Goal: Information Seeking & Learning: Find contact information

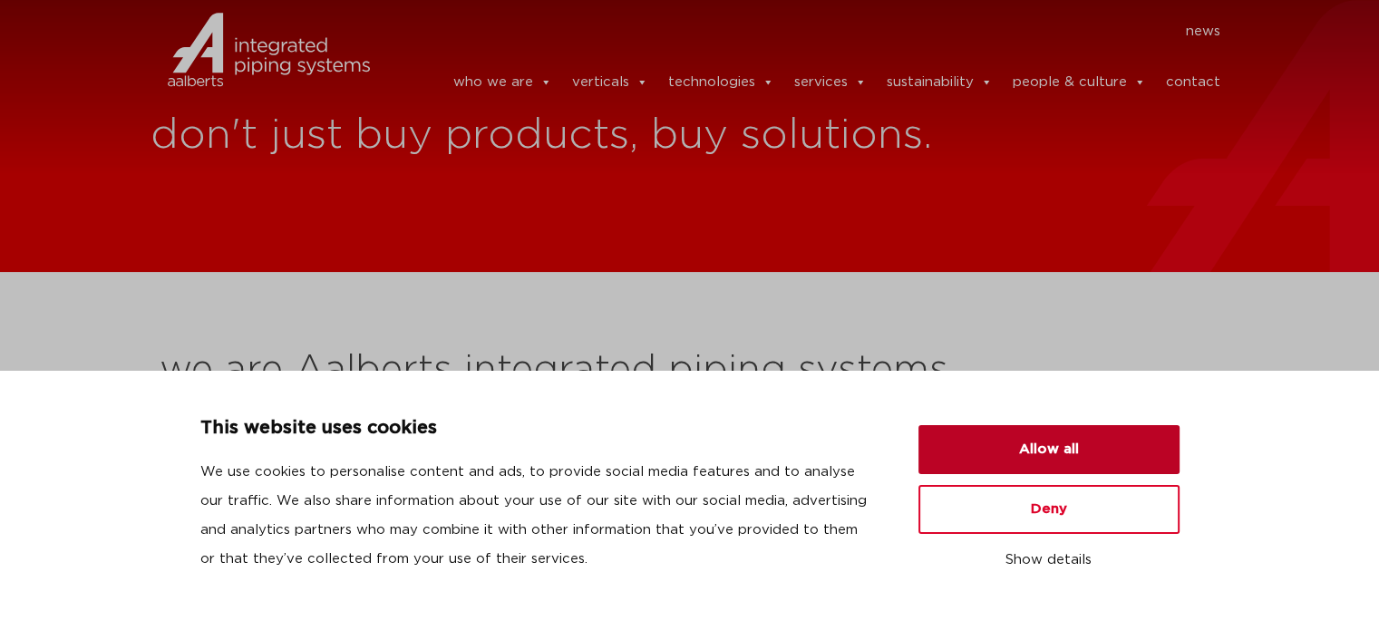
click at [1064, 438] on button "Allow all" at bounding box center [1048, 449] width 261 height 49
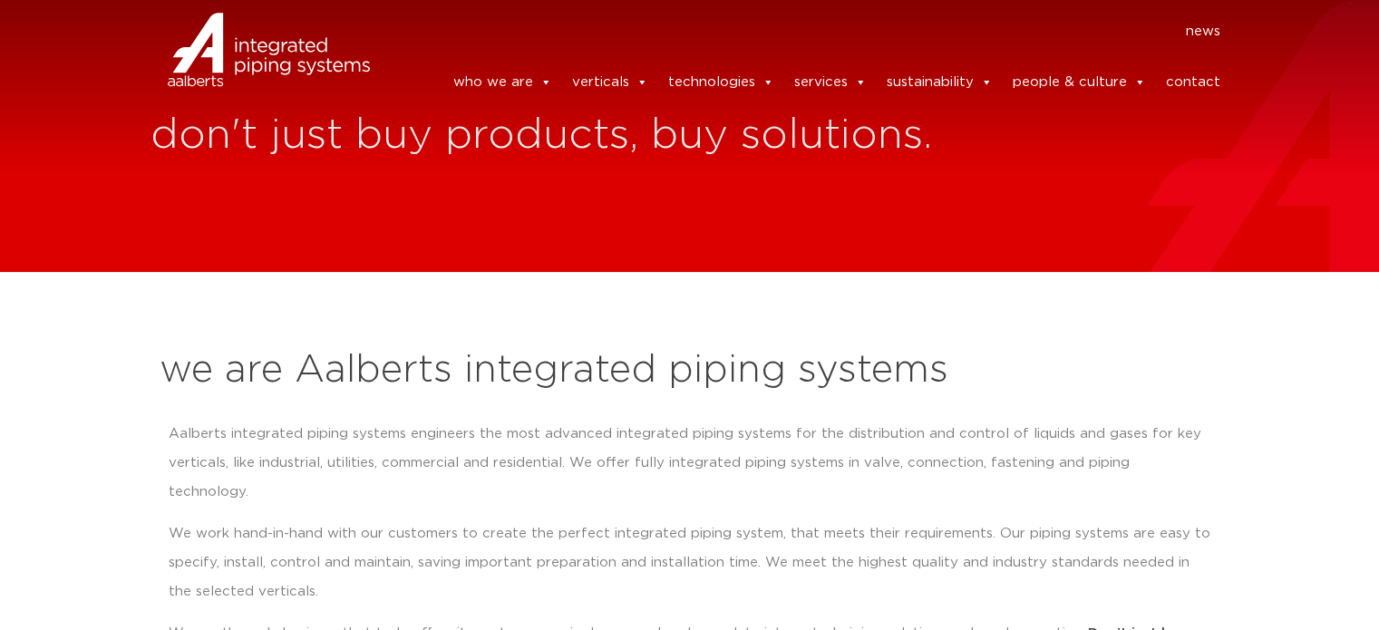
click at [1183, 68] on link "contact" at bounding box center [1192, 82] width 54 height 36
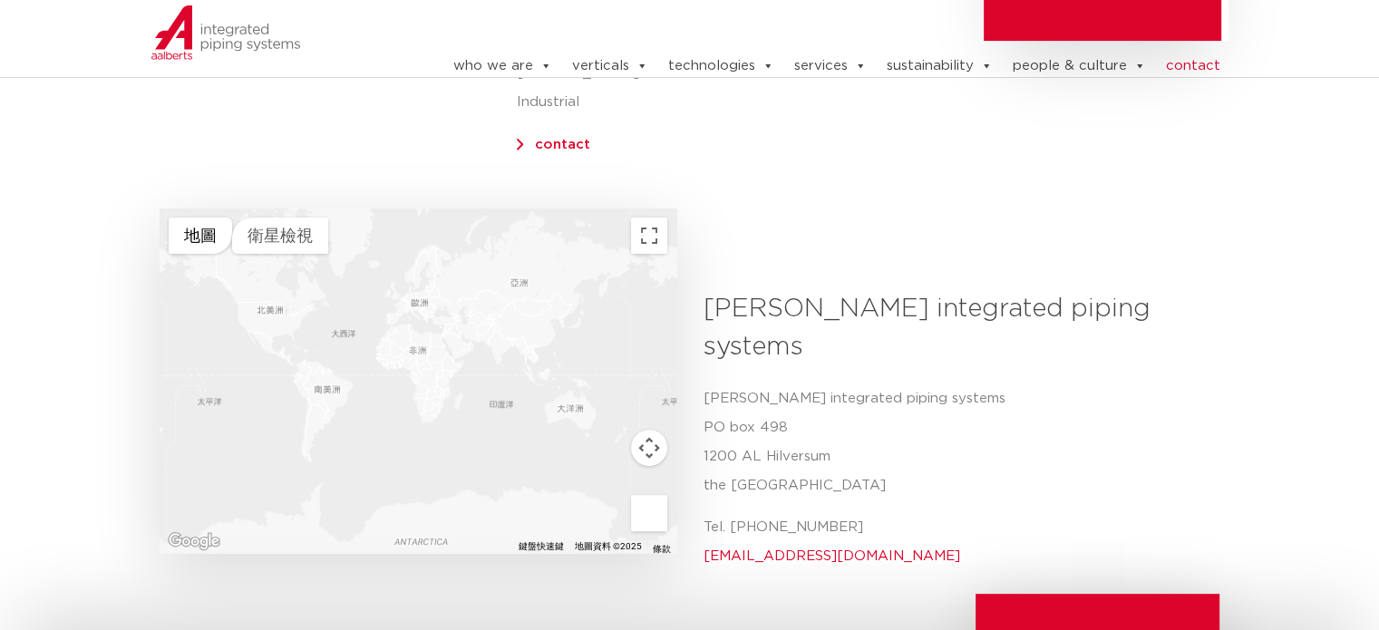
scroll to position [725, 0]
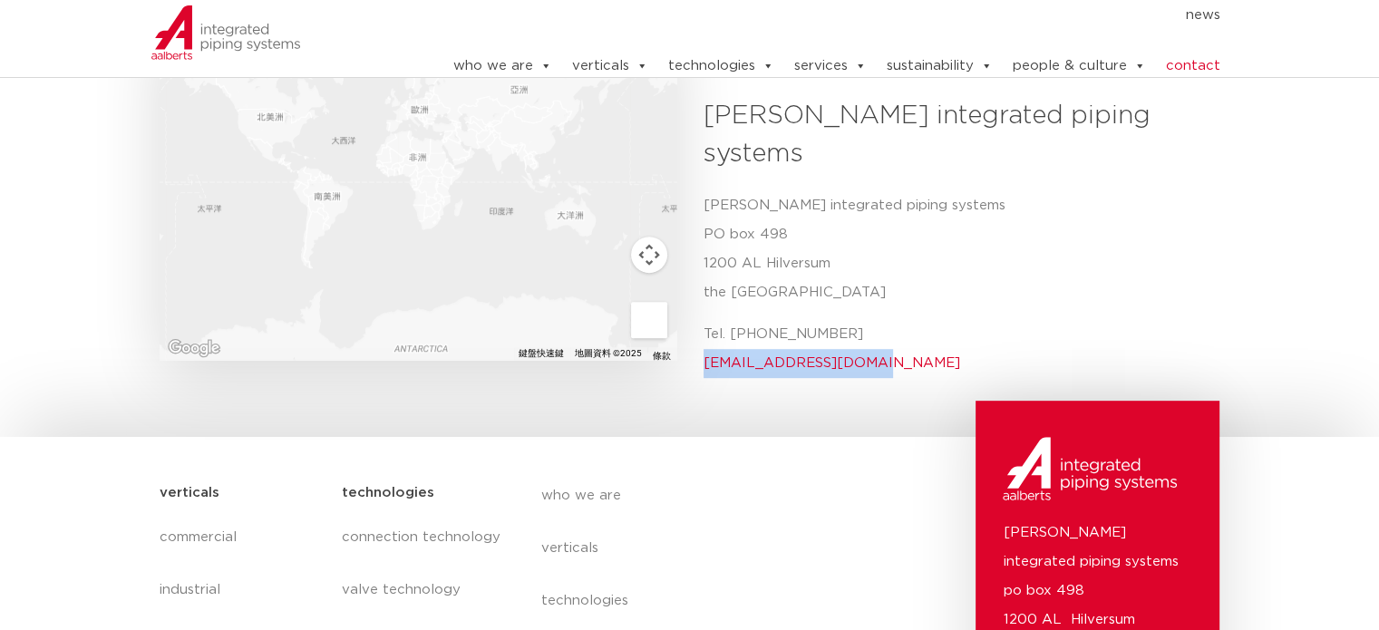
drag, startPoint x: 869, startPoint y: 296, endPoint x: 698, endPoint y: 301, distance: 171.4
click at [698, 301] on div "Aalberts integrated piping systems Aalberts integrated piping systems PO box 49…" at bounding box center [955, 244] width 530 height 295
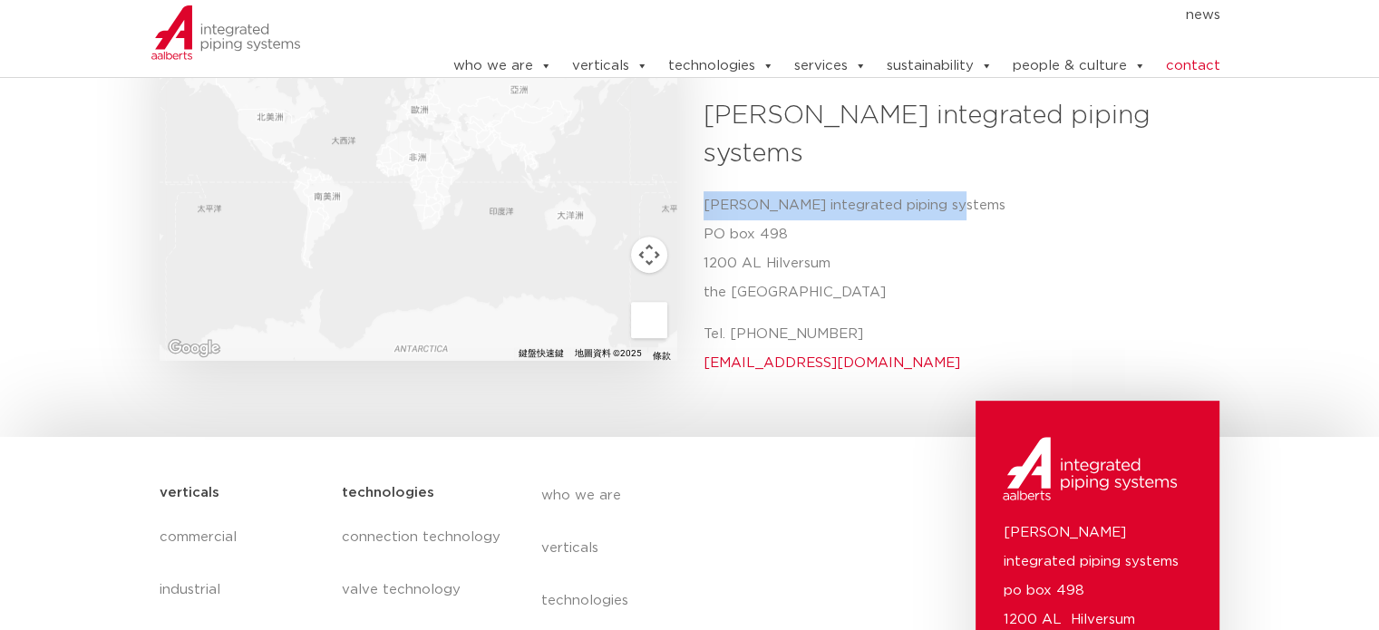
drag, startPoint x: 965, startPoint y: 131, endPoint x: 708, endPoint y: 141, distance: 256.8
click at [704, 191] on p "Aalberts integrated piping systems PO box 498 1200 AL Hilversum the Netherlands" at bounding box center [955, 249] width 503 height 116
copy p "[PERSON_NAME] integrated piping systems"
